Goal: Task Accomplishment & Management: Complete application form

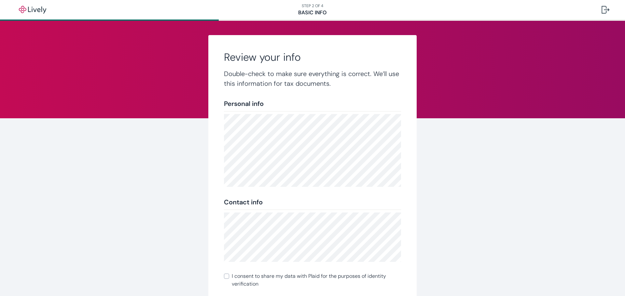
scroll to position [73, 0]
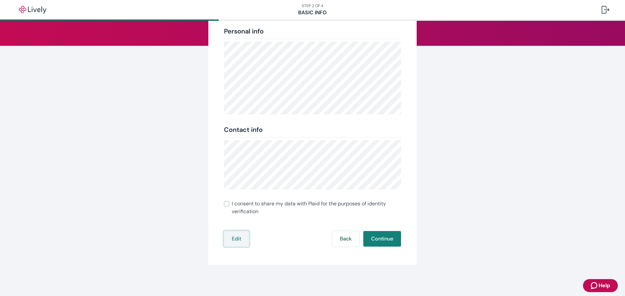
click at [234, 235] on button "Edit" at bounding box center [236, 239] width 25 height 16
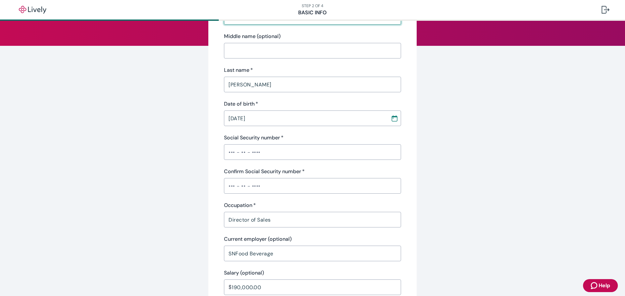
scroll to position [62, 0]
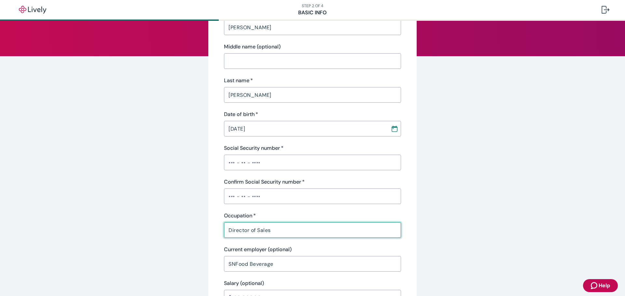
drag, startPoint x: 225, startPoint y: 231, endPoint x: 313, endPoint y: 229, distance: 88.5
click at [313, 229] on input "Director of Sales" at bounding box center [312, 230] width 177 height 13
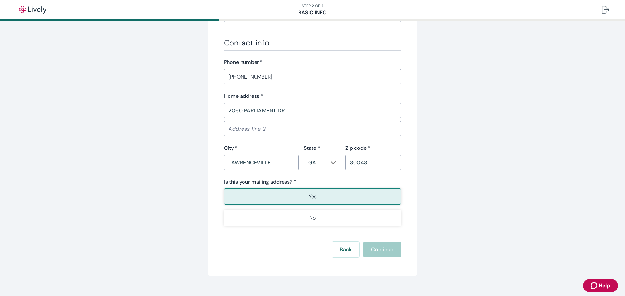
scroll to position [356, 0]
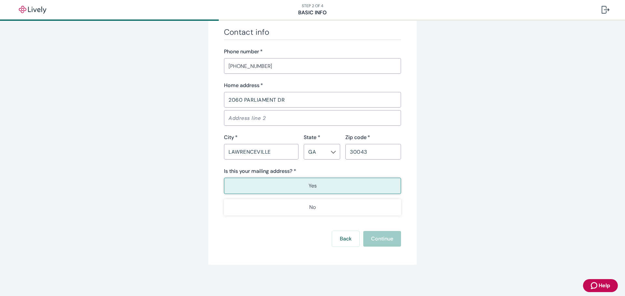
type input "National Sales Director"
click at [308, 187] on p "Yes" at bounding box center [312, 186] width 8 height 8
type button "true"
type button "false"
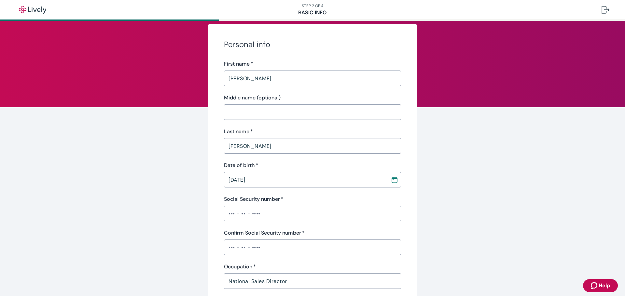
scroll to position [0, 0]
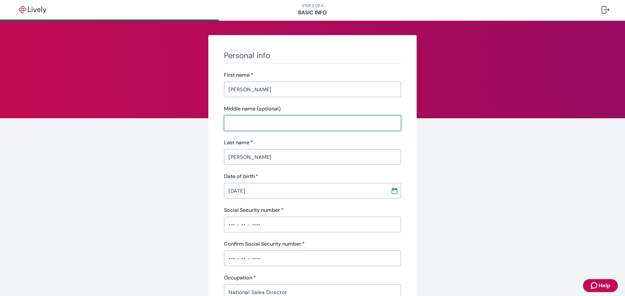
click at [254, 125] on input "Middle name (optional)" at bounding box center [312, 123] width 177 height 13
type input "R"
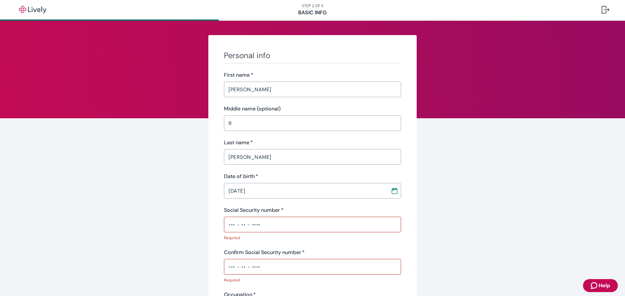
scroll to position [151, 0]
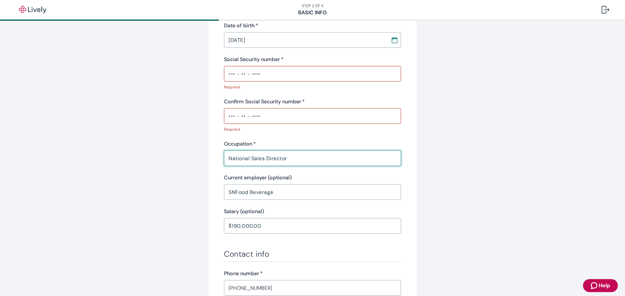
click at [232, 117] on input "Confirm Social Security number   *" at bounding box center [312, 116] width 177 height 13
type input "•••-••-5645"
click at [251, 77] on input "Social Security number   *" at bounding box center [312, 73] width 177 height 13
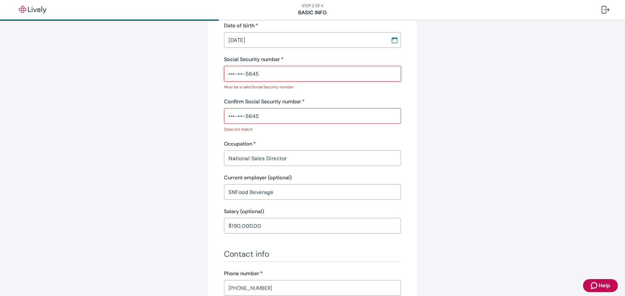
type input "•••-••-5645"
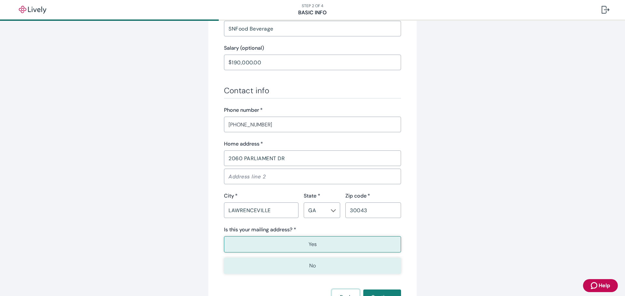
scroll to position [307, 0]
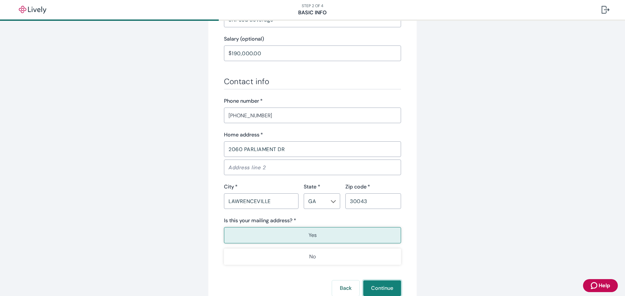
click at [385, 287] on button "Continue" at bounding box center [382, 289] width 38 height 16
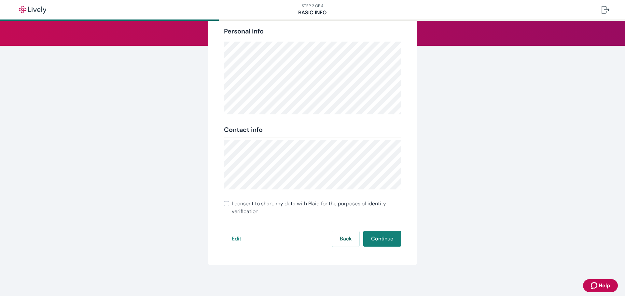
scroll to position [73, 0]
click at [378, 237] on button "Continue" at bounding box center [382, 239] width 38 height 16
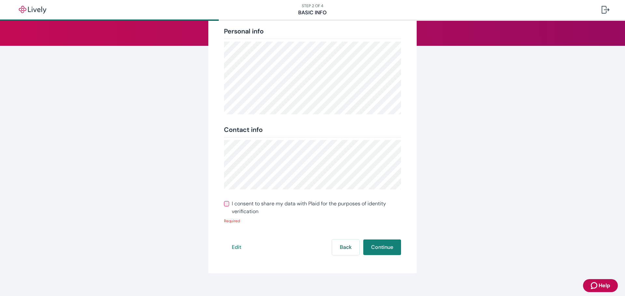
click at [224, 209] on label "I consent to share my data with Plaid for the purposes of identity verification" at bounding box center [312, 208] width 177 height 16
click at [224, 207] on input "I consent to share my data with Plaid for the purposes of identity verification" at bounding box center [226, 203] width 5 height 5
checkbox input "true"
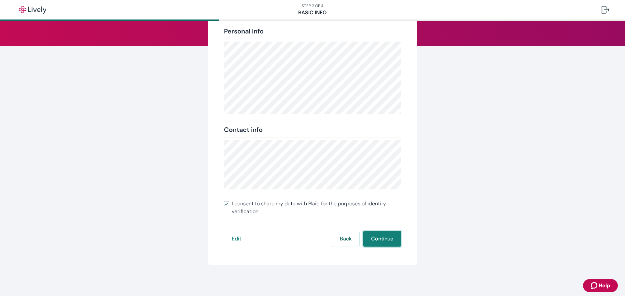
click at [386, 243] on button "Continue" at bounding box center [382, 239] width 38 height 16
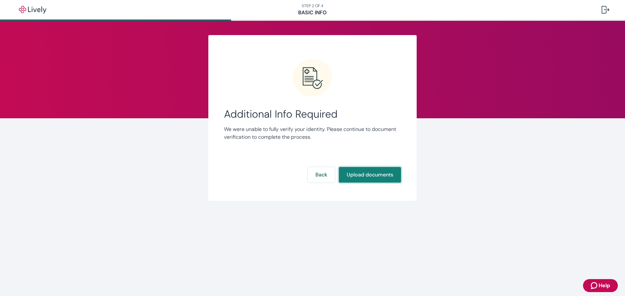
click at [358, 175] on button "Upload documents" at bounding box center [370, 175] width 62 height 16
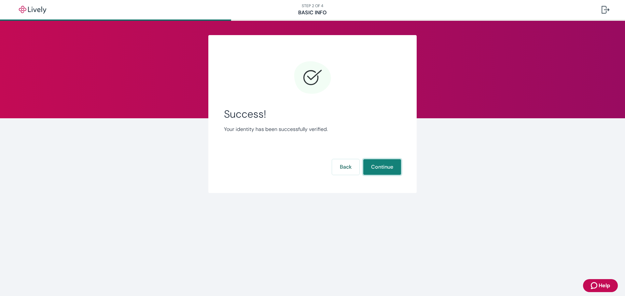
click at [383, 164] on button "Continue" at bounding box center [382, 167] width 38 height 16
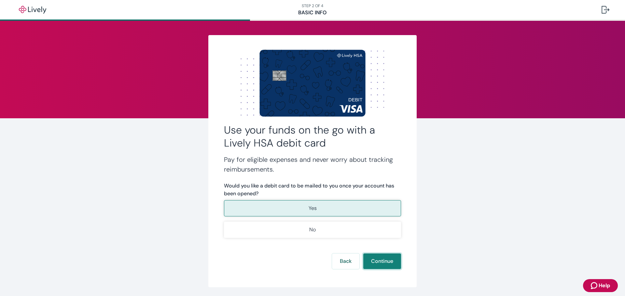
click at [380, 263] on button "Continue" at bounding box center [382, 262] width 38 height 16
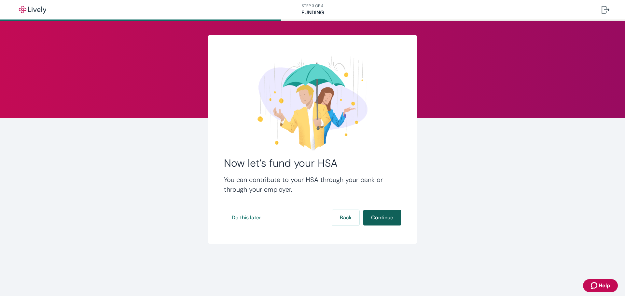
click at [387, 216] on button "Continue" at bounding box center [382, 218] width 38 height 16
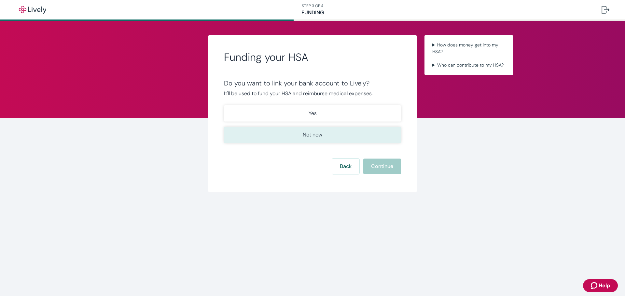
click at [305, 137] on p "Not now" at bounding box center [313, 135] width 20 height 8
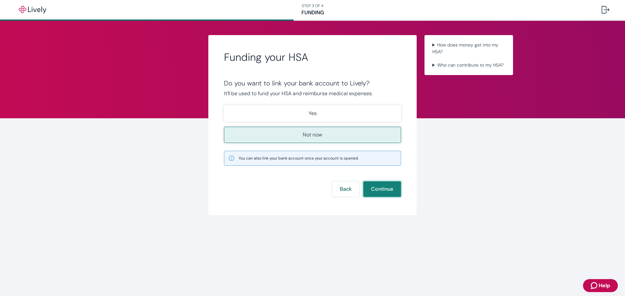
click at [383, 189] on button "Continue" at bounding box center [382, 190] width 38 height 16
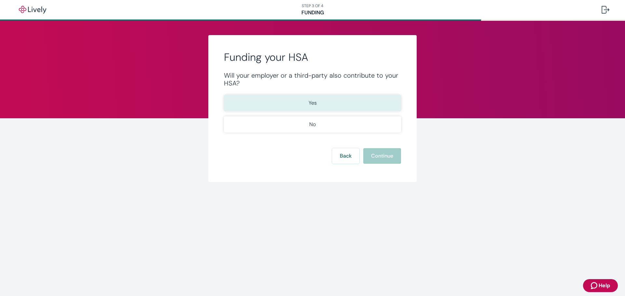
click at [327, 103] on button "Yes" at bounding box center [312, 103] width 177 height 16
click at [383, 150] on button "Continue" at bounding box center [382, 156] width 38 height 16
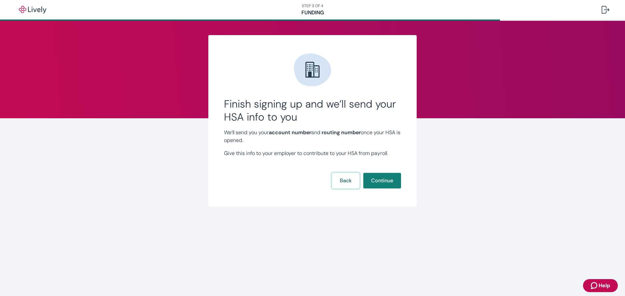
click at [352, 181] on button "Back" at bounding box center [345, 181] width 27 height 16
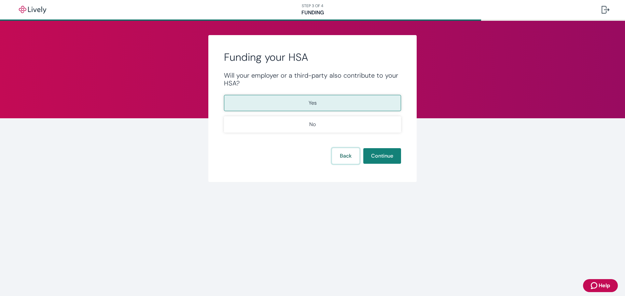
click at [338, 156] on button "Back" at bounding box center [345, 156] width 27 height 16
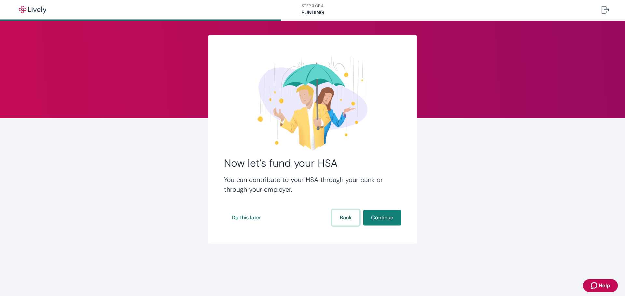
click at [346, 213] on button "Back" at bounding box center [345, 218] width 27 height 16
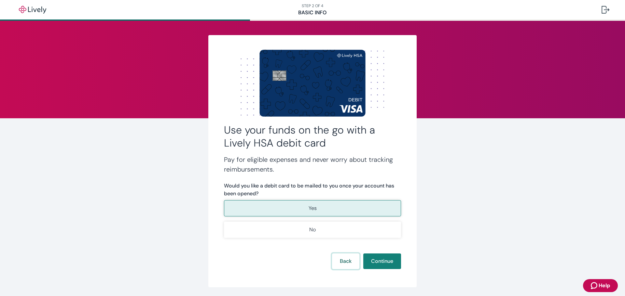
click at [344, 259] on button "Back" at bounding box center [345, 262] width 27 height 16
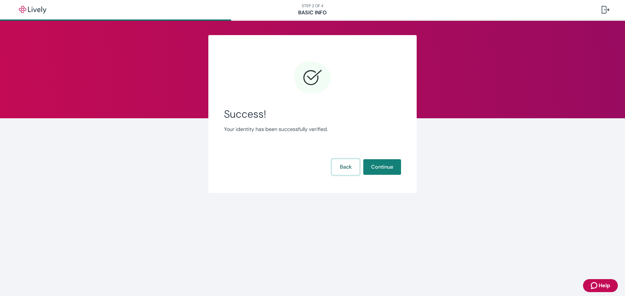
click at [339, 169] on button "Back" at bounding box center [345, 167] width 27 height 16
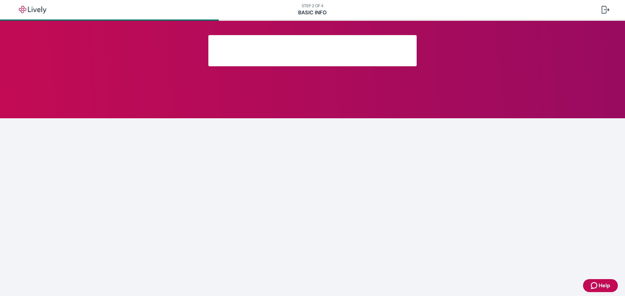
scroll to position [73, 0]
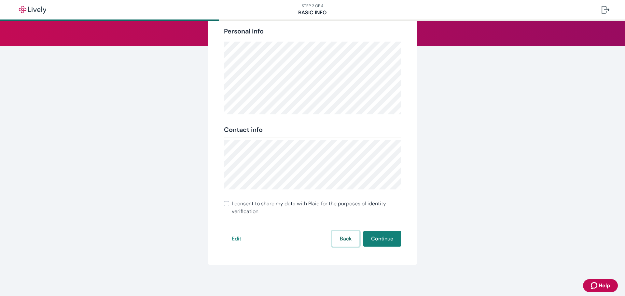
click at [335, 239] on button "Back" at bounding box center [345, 239] width 27 height 16
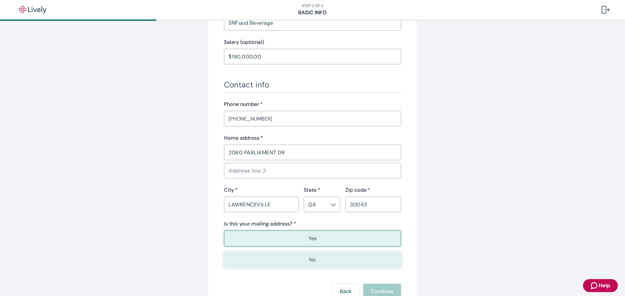
scroll to position [377, 0]
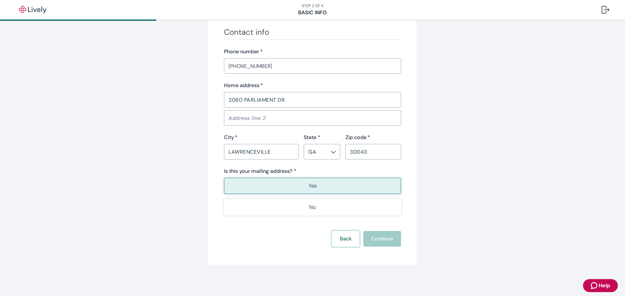
click at [344, 243] on button "Back" at bounding box center [345, 239] width 27 height 16
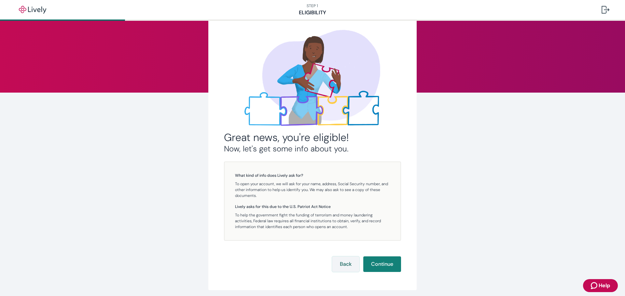
scroll to position [51, 0]
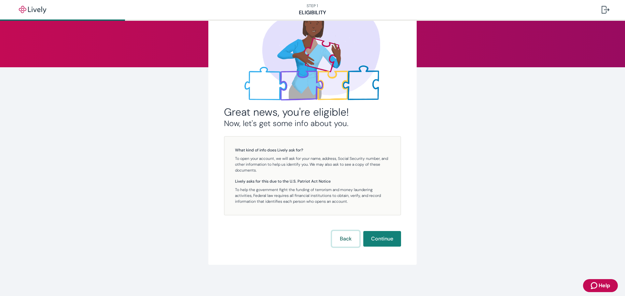
click at [337, 240] on button "Back" at bounding box center [345, 239] width 27 height 16
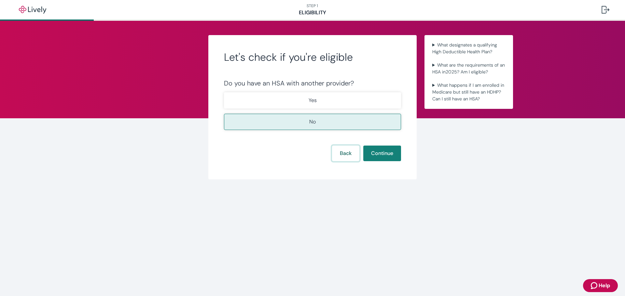
click at [343, 152] on button "Back" at bounding box center [345, 154] width 27 height 16
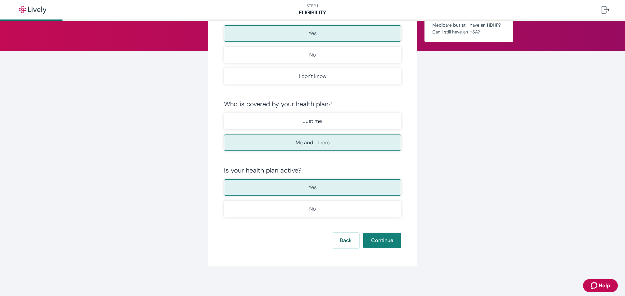
scroll to position [69, 0]
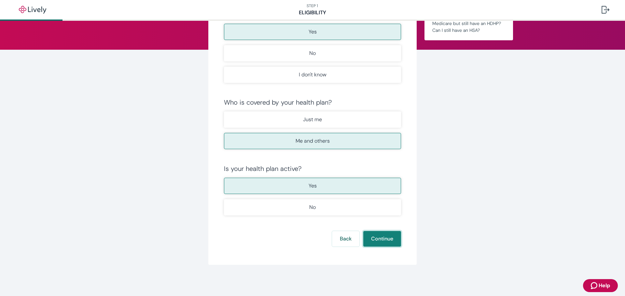
click at [386, 236] on button "Continue" at bounding box center [382, 239] width 38 height 16
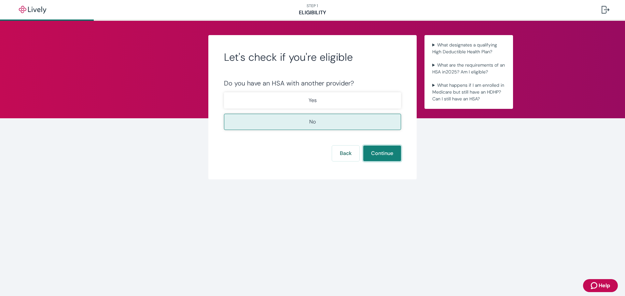
click at [378, 150] on button "Continue" at bounding box center [382, 154] width 38 height 16
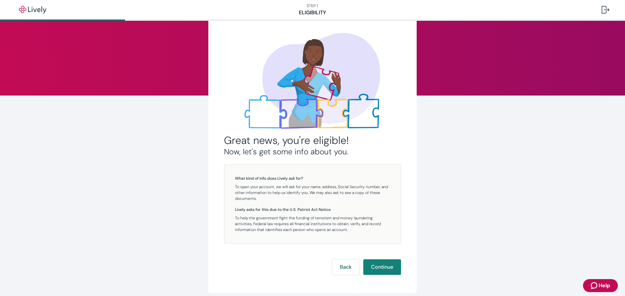
scroll to position [34, 0]
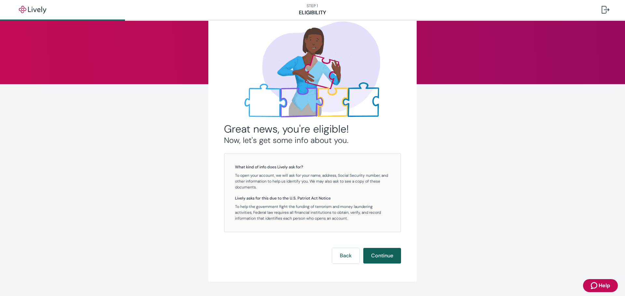
click at [379, 259] on button "Continue" at bounding box center [382, 256] width 38 height 16
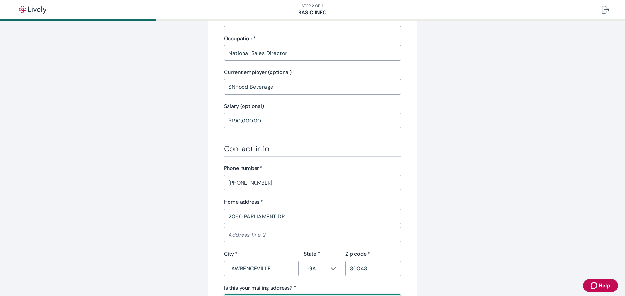
scroll to position [358, 0]
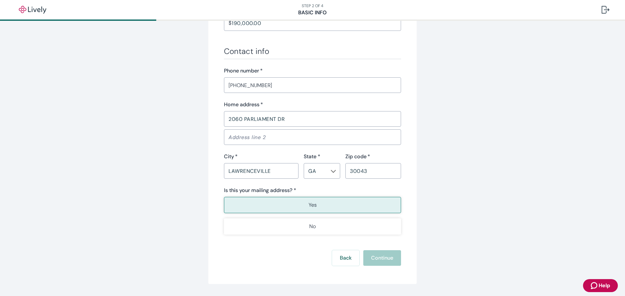
click at [382, 260] on div "Back Continue" at bounding box center [312, 258] width 177 height 16
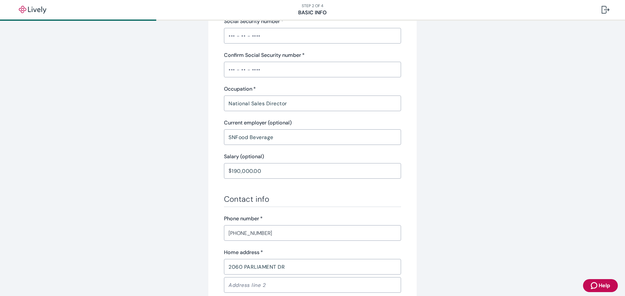
scroll to position [195, 0]
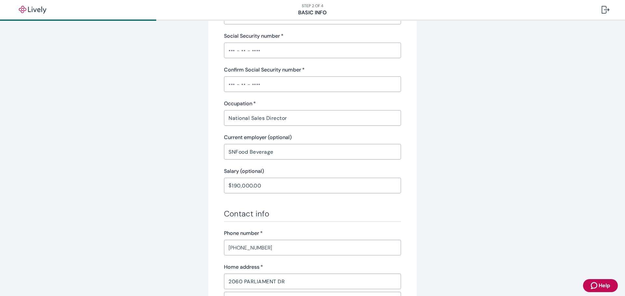
click at [229, 53] on input "Social Security number   *" at bounding box center [312, 50] width 177 height 13
type input "•••-••-5645"
click at [246, 81] on input "Confirm Social Security number   *" at bounding box center [312, 84] width 177 height 13
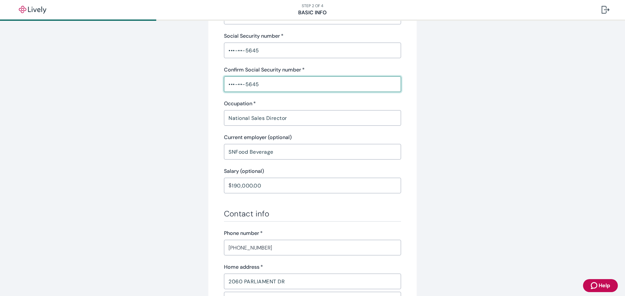
type input "•••-••-5645"
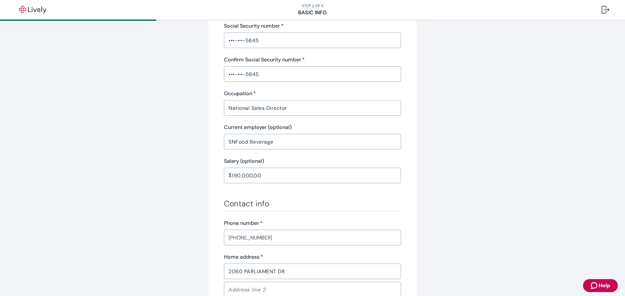
scroll to position [370, 0]
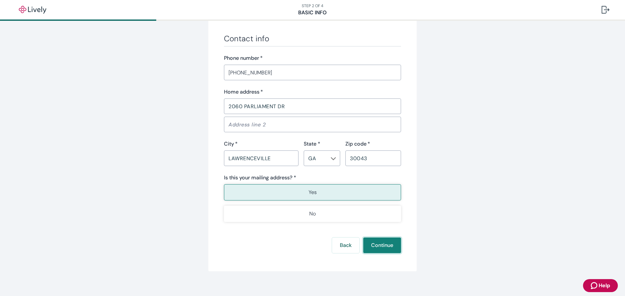
click at [389, 244] on button "Continue" at bounding box center [382, 246] width 38 height 16
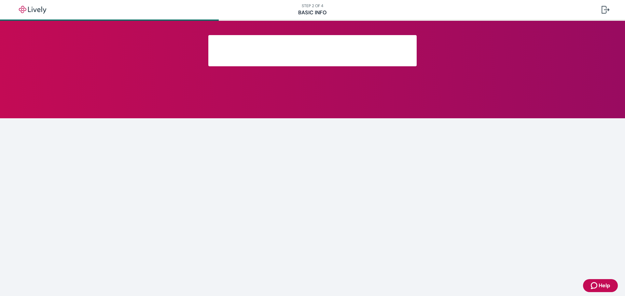
scroll to position [73, 0]
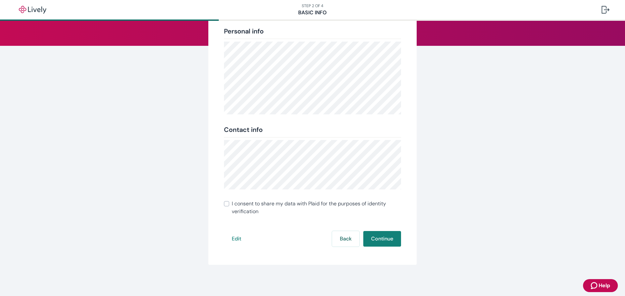
click at [385, 238] on button "Continue" at bounding box center [382, 239] width 38 height 16
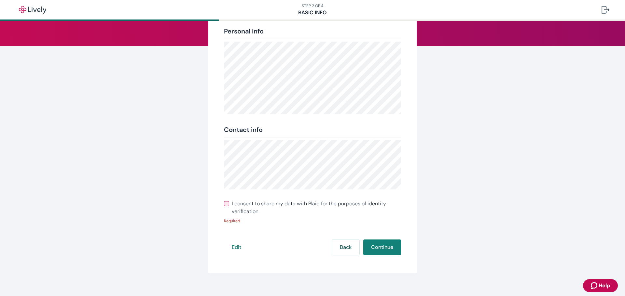
click at [225, 204] on input "I consent to share my data with Plaid for the purposes of identity verification" at bounding box center [226, 203] width 5 height 5
checkbox input "true"
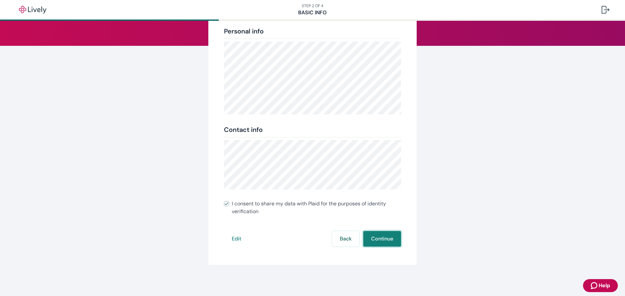
click at [378, 241] on button "Continue" at bounding box center [382, 239] width 38 height 16
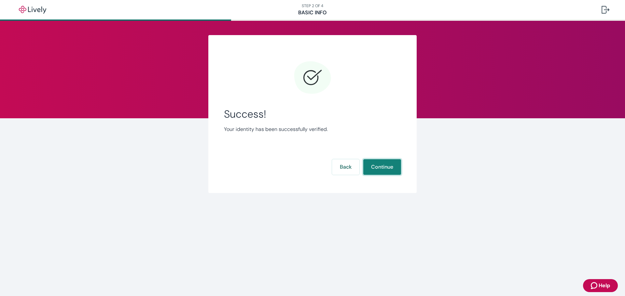
click at [383, 163] on button "Continue" at bounding box center [382, 167] width 38 height 16
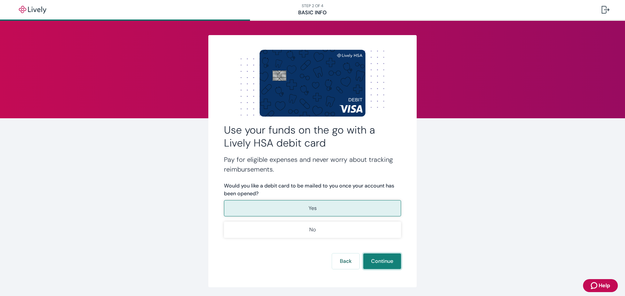
click at [381, 261] on button "Continue" at bounding box center [382, 262] width 38 height 16
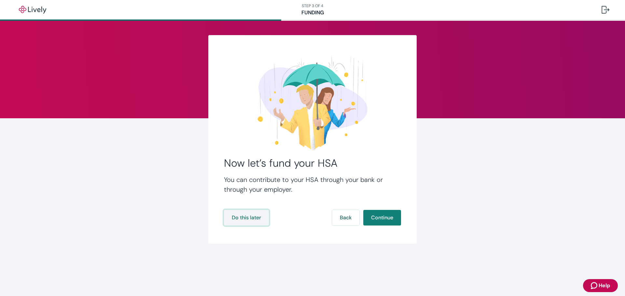
click at [244, 219] on button "Do this later" at bounding box center [246, 218] width 45 height 16
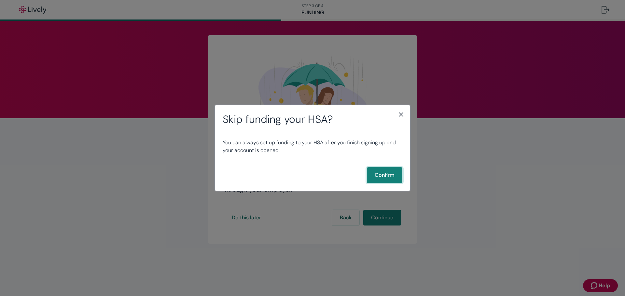
click at [387, 178] on button "Confirm" at bounding box center [384, 176] width 35 height 16
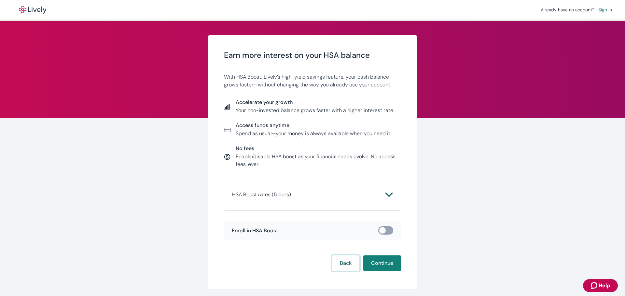
click at [343, 264] on button "Back" at bounding box center [345, 264] width 27 height 16
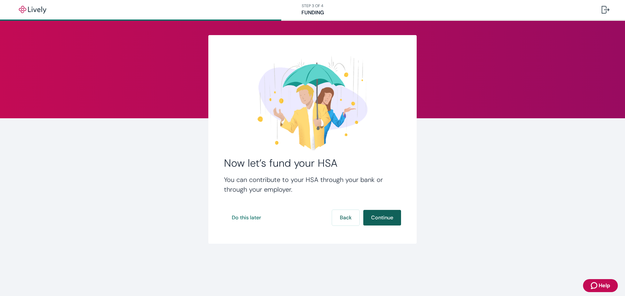
click at [383, 215] on button "Continue" at bounding box center [382, 218] width 38 height 16
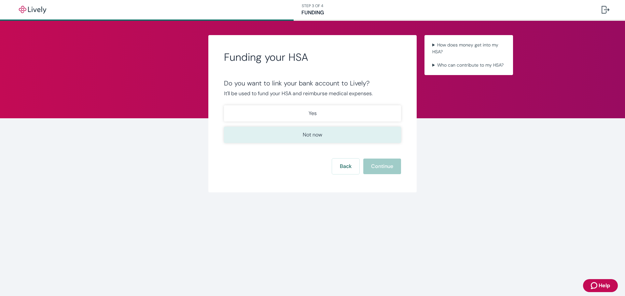
click at [310, 138] on p "Not now" at bounding box center [313, 135] width 20 height 8
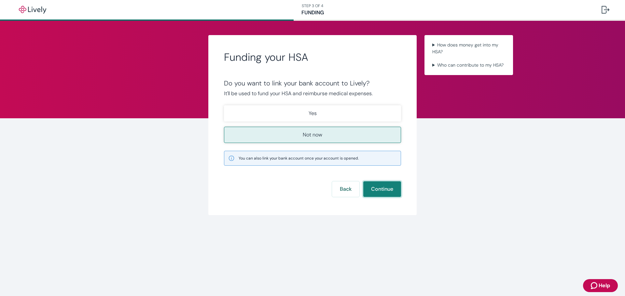
click at [387, 191] on button "Continue" at bounding box center [382, 190] width 38 height 16
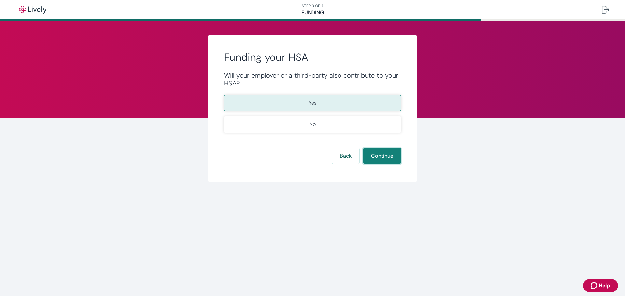
click at [374, 155] on button "Continue" at bounding box center [382, 156] width 38 height 16
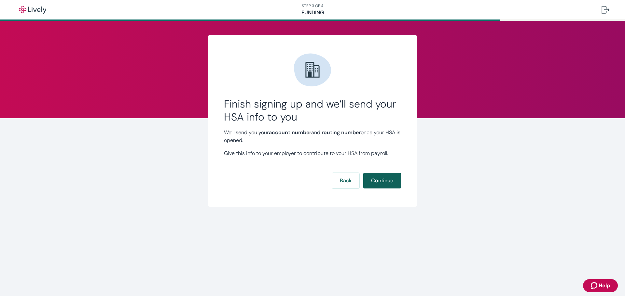
click at [383, 181] on button "Continue" at bounding box center [382, 181] width 38 height 16
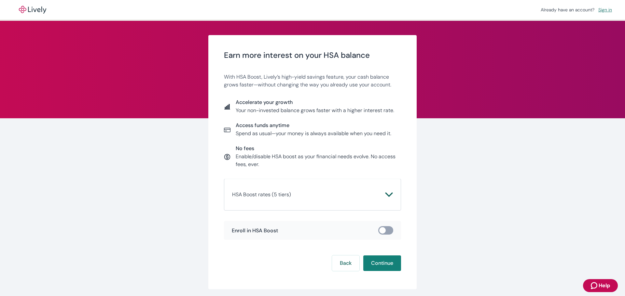
click at [385, 193] on icon "Chevron icon" at bounding box center [389, 195] width 8 height 8
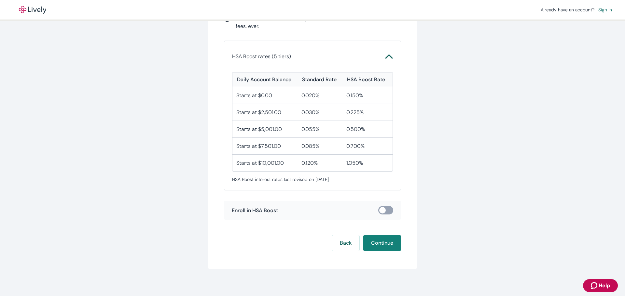
scroll to position [142, 0]
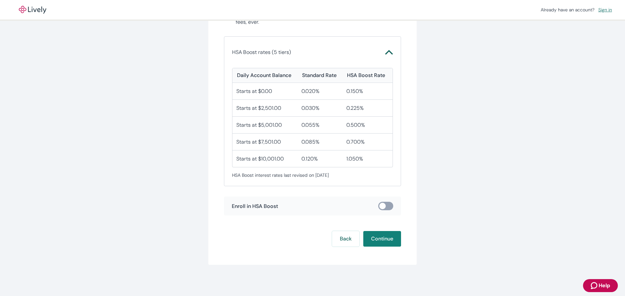
click at [381, 210] on span at bounding box center [385, 206] width 15 height 8
click at [382, 205] on input "checkbox" at bounding box center [382, 206] width 20 height 7
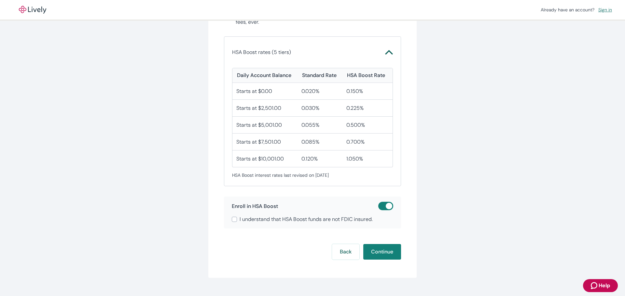
click at [381, 207] on input "checkbox" at bounding box center [389, 206] width 20 height 7
checkbox input "false"
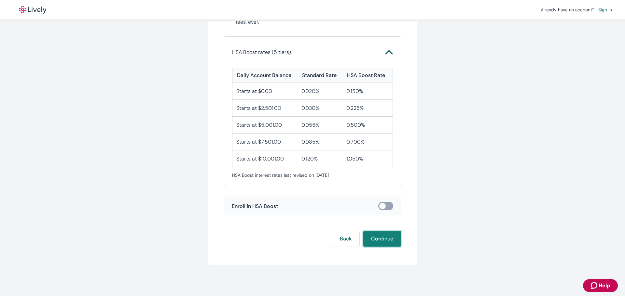
click at [377, 238] on button "Continue" at bounding box center [382, 239] width 38 height 16
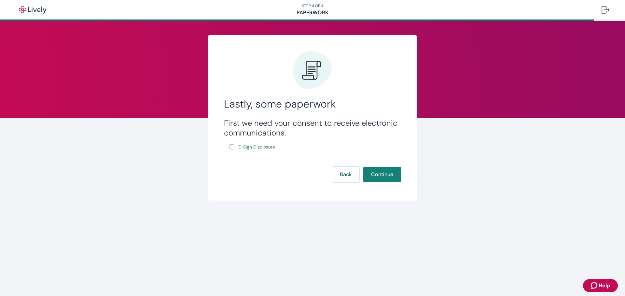
click at [231, 147] on input "E-Sign Disclosure" at bounding box center [231, 146] width 5 height 5
checkbox input "true"
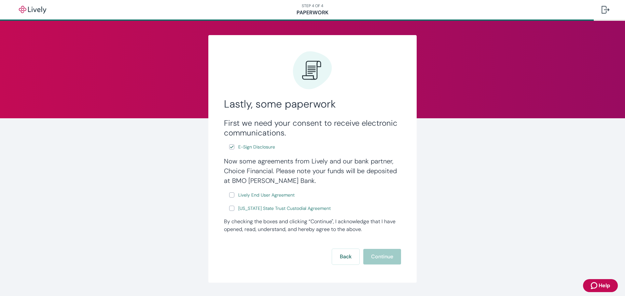
click at [231, 195] on input "Lively End User Agreement" at bounding box center [231, 195] width 5 height 5
checkbox input "true"
click at [229, 210] on input "[US_STATE] State Trust Custodial Agreement" at bounding box center [231, 208] width 5 height 5
checkbox input "true"
click at [388, 259] on button "Continue" at bounding box center [382, 257] width 38 height 16
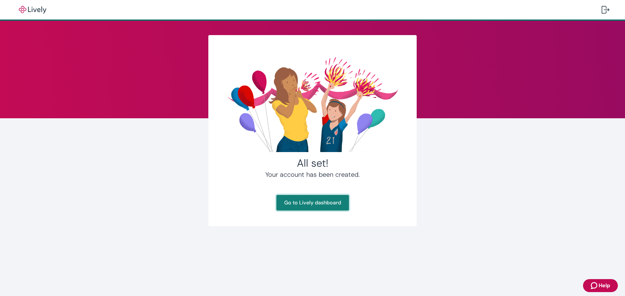
click at [301, 195] on link "Go to Lively dashboard" at bounding box center [312, 203] width 73 height 16
